Goal: Task Accomplishment & Management: Use online tool/utility

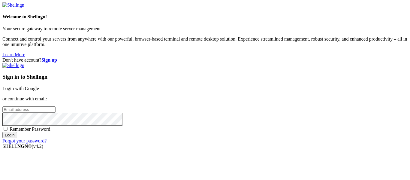
click at [39, 86] on link "Login with Google" at bounding box center [20, 88] width 37 height 5
